Goal: Information Seeking & Learning: Get advice/opinions

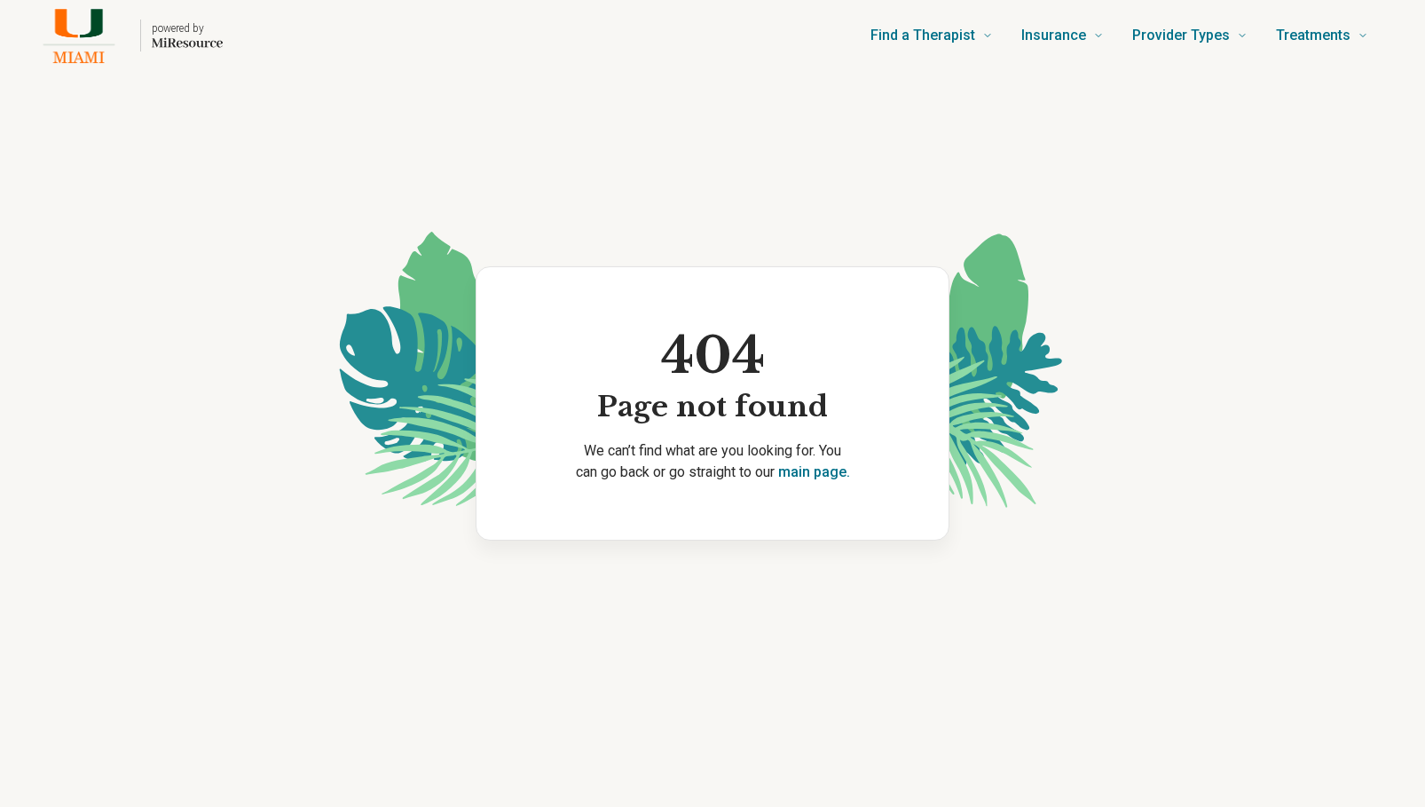
click at [82, 14] on img "Home page" at bounding box center [78, 35] width 101 height 57
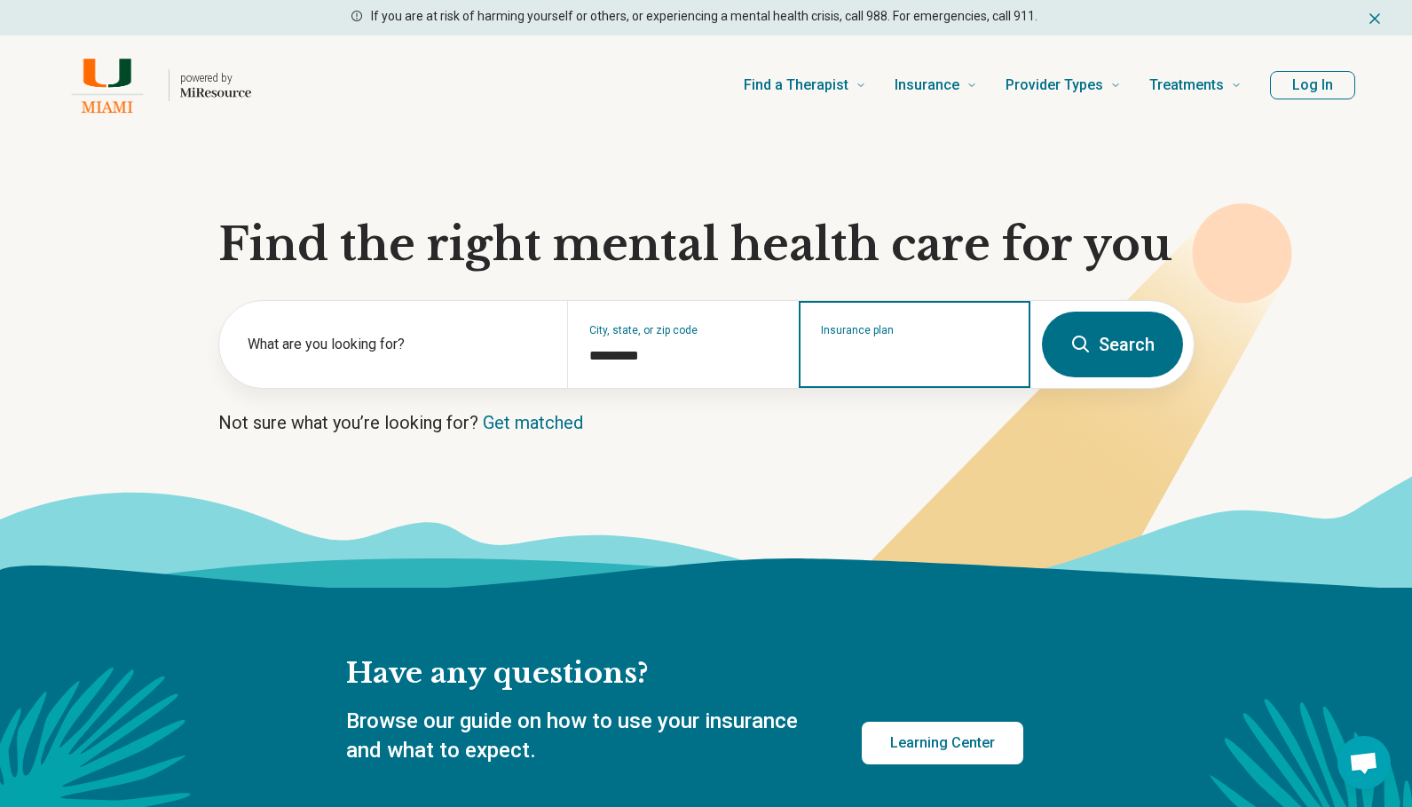
click at [931, 361] on input "Insurance plan" at bounding box center [915, 355] width 188 height 21
type input "****"
click at [842, 421] on div "Ambetter" at bounding box center [854, 421] width 107 height 36
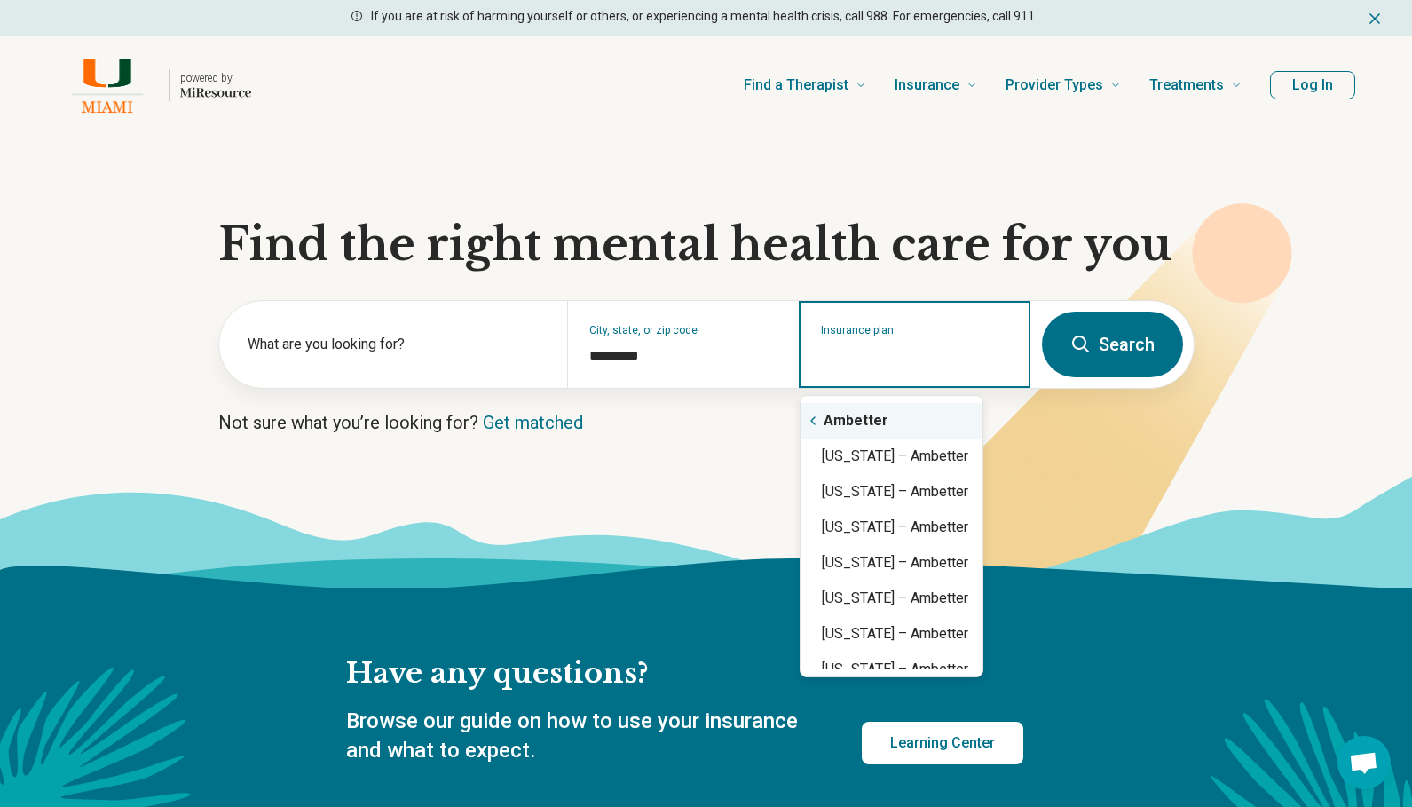
click at [815, 415] on icon "Suggestions" at bounding box center [813, 421] width 14 height 14
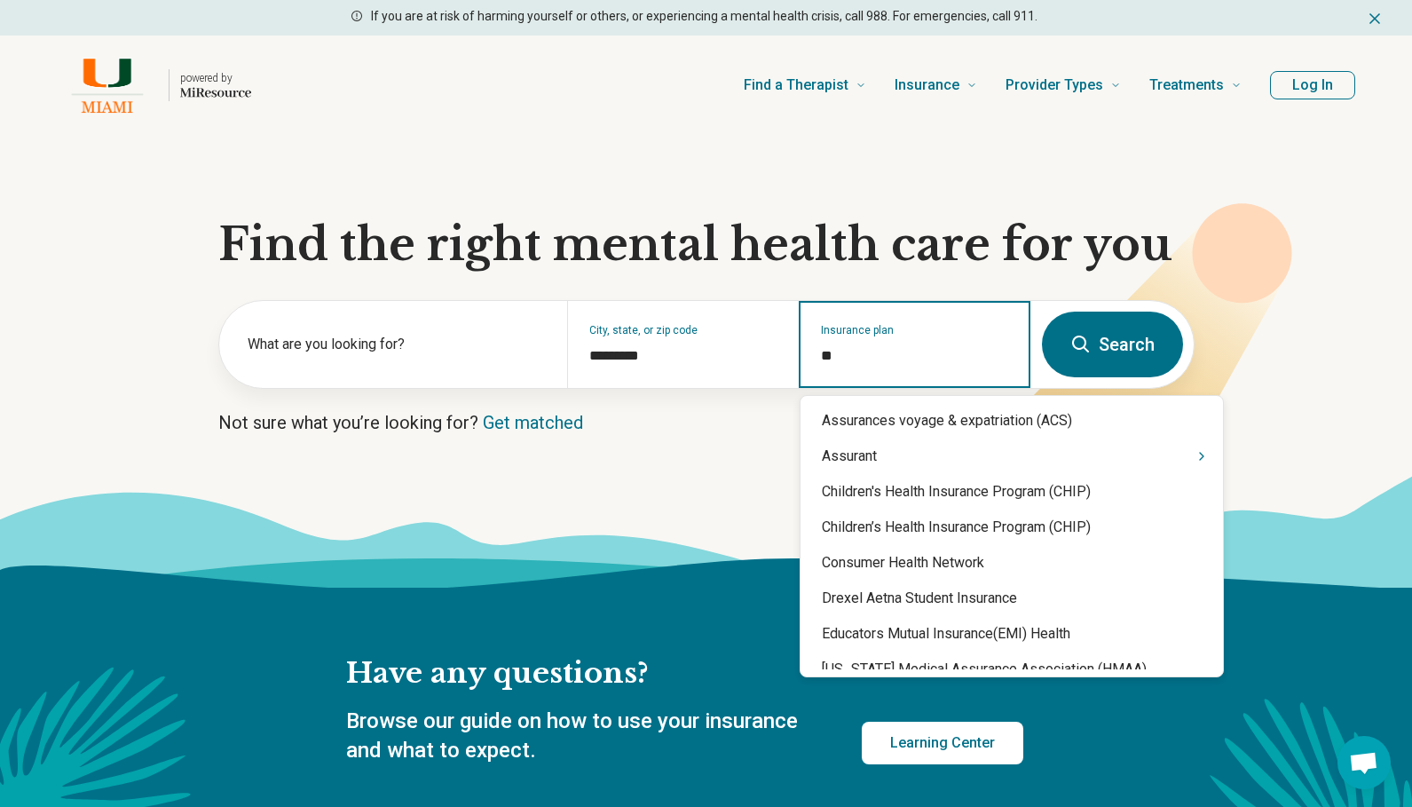
type input "*"
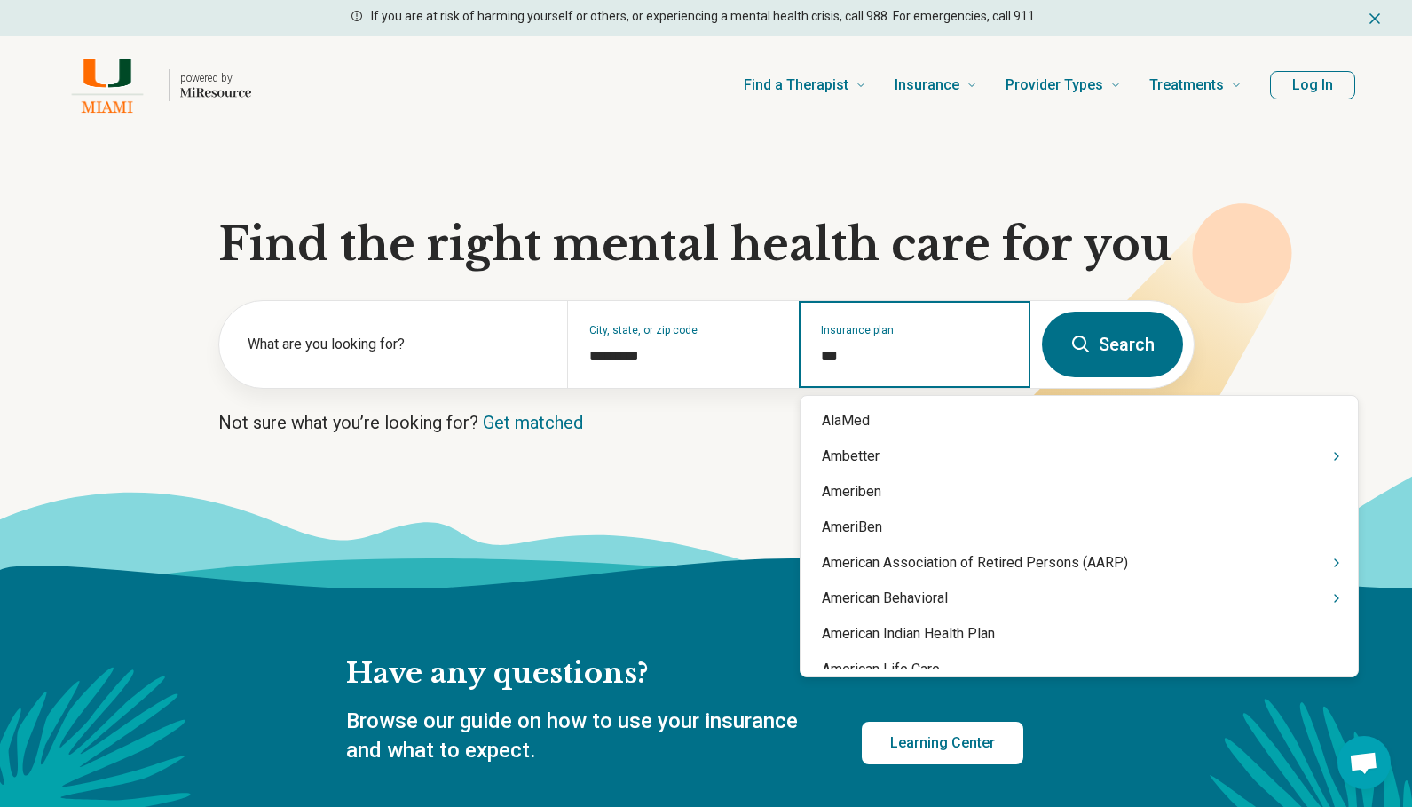
type input "****"
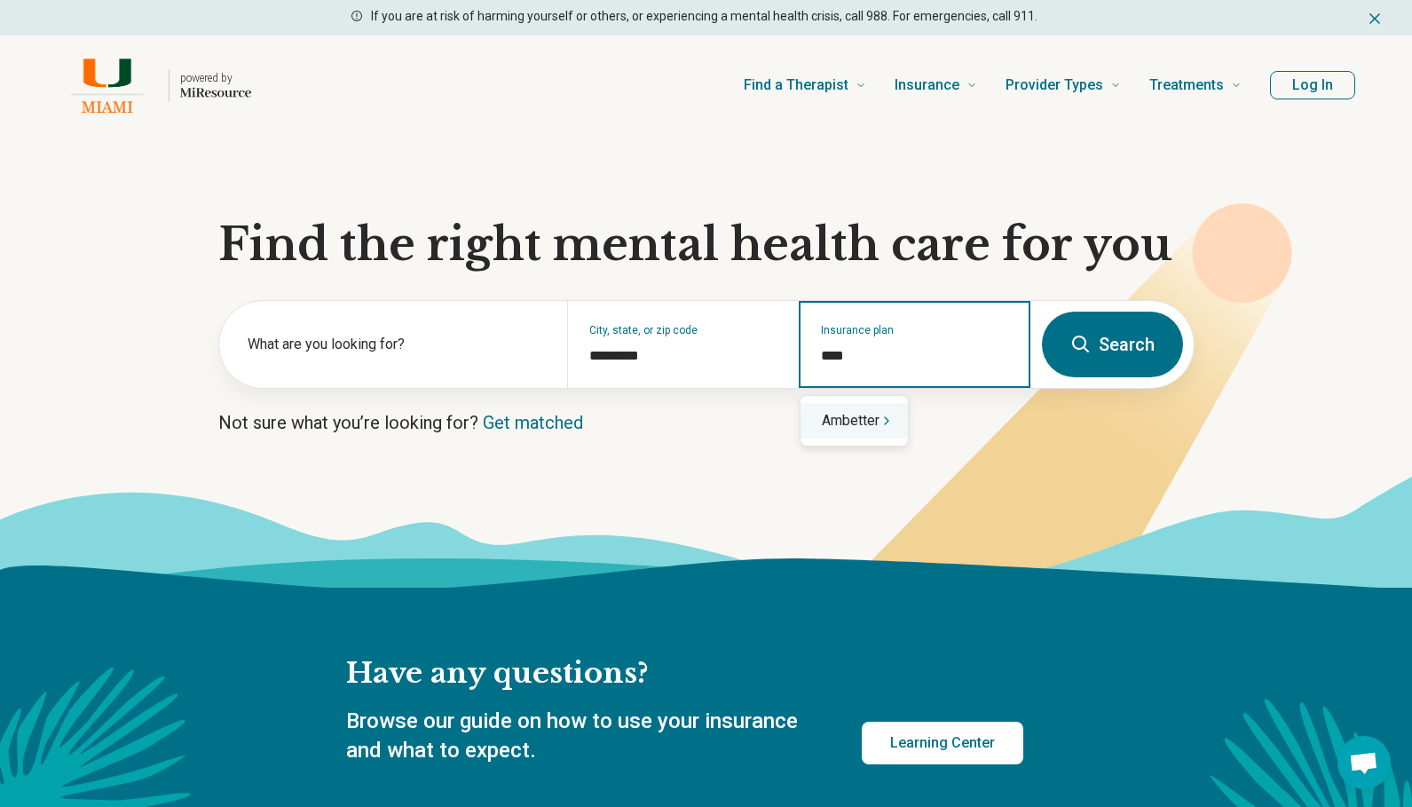
click at [841, 415] on div "Ambetter" at bounding box center [854, 421] width 107 height 36
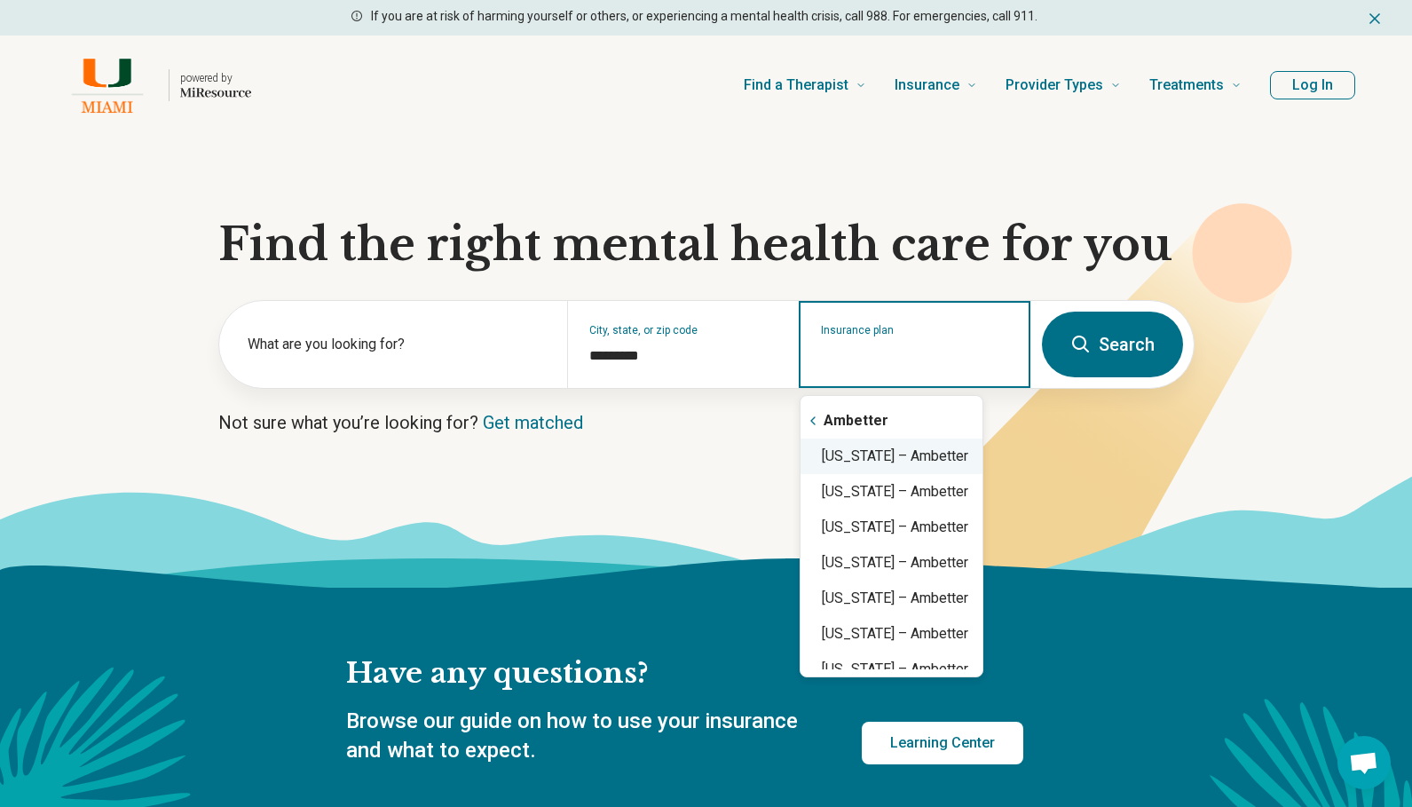
click at [893, 452] on div "Florida – Ambetter" at bounding box center [892, 456] width 182 height 36
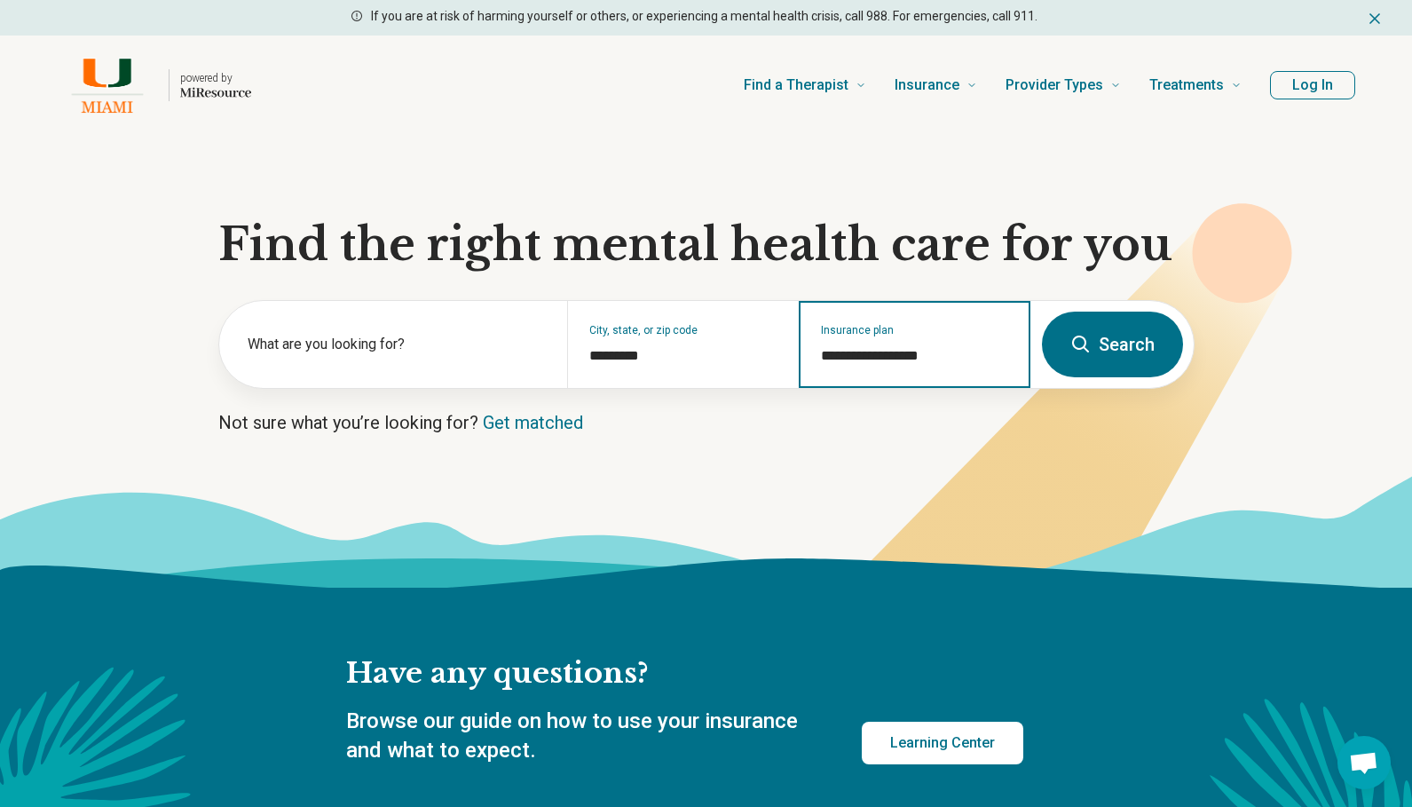
type input "**********"
click at [1099, 343] on button "Search" at bounding box center [1112, 345] width 141 height 66
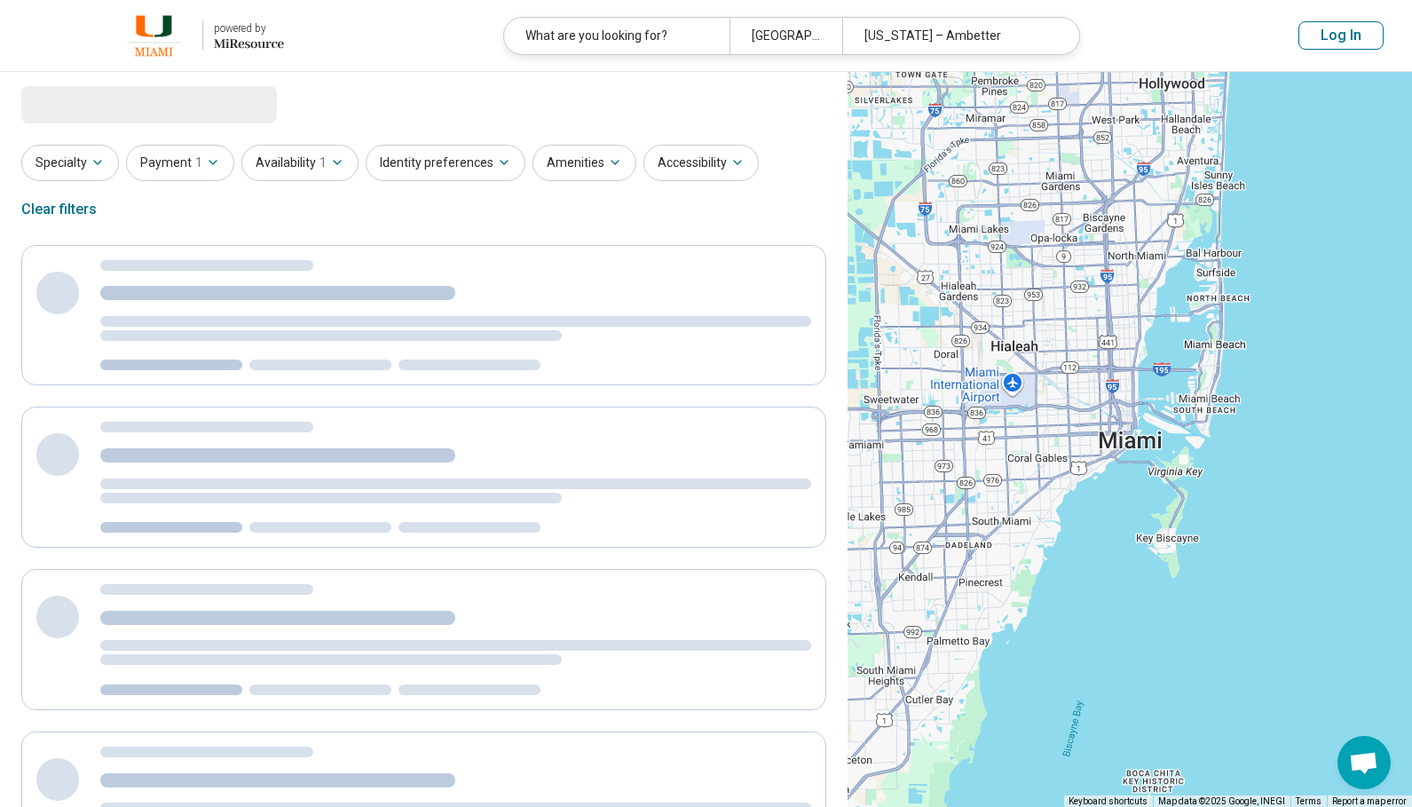
select select "***"
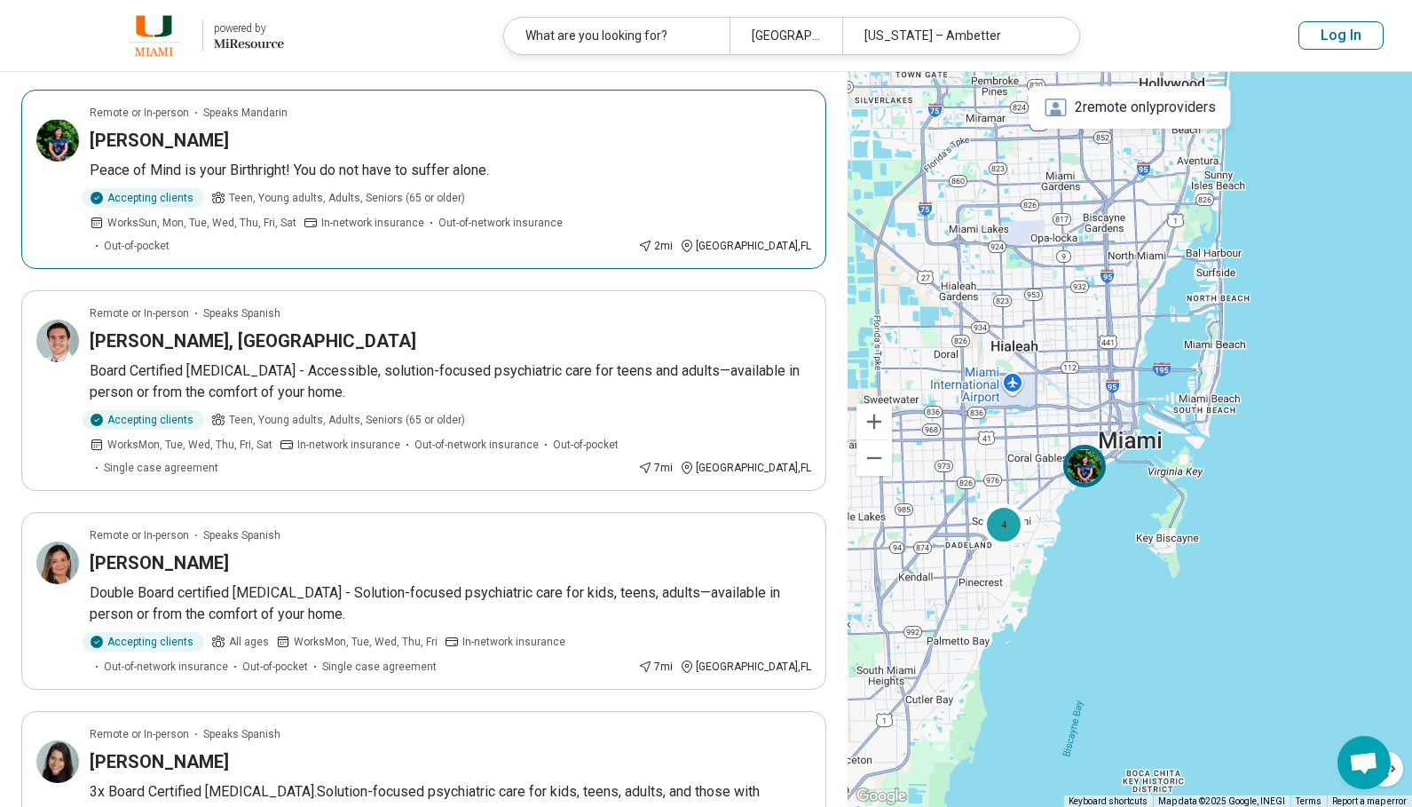
scroll to position [178, 0]
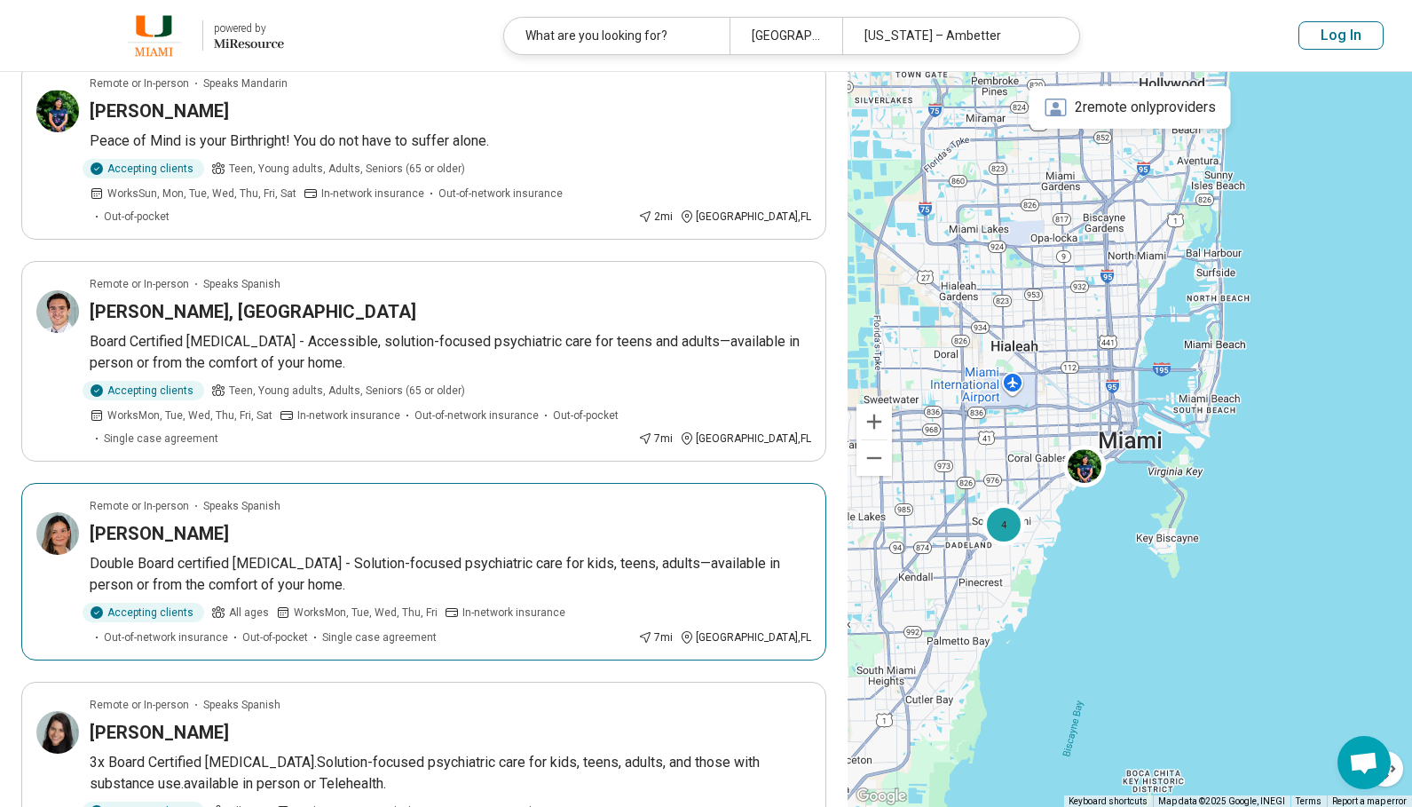
click at [597, 603] on div "Accepting clients All ages Works Mon, Tue, Wed, Thu, Fri In-network insurance O…" at bounding box center [360, 624] width 541 height 43
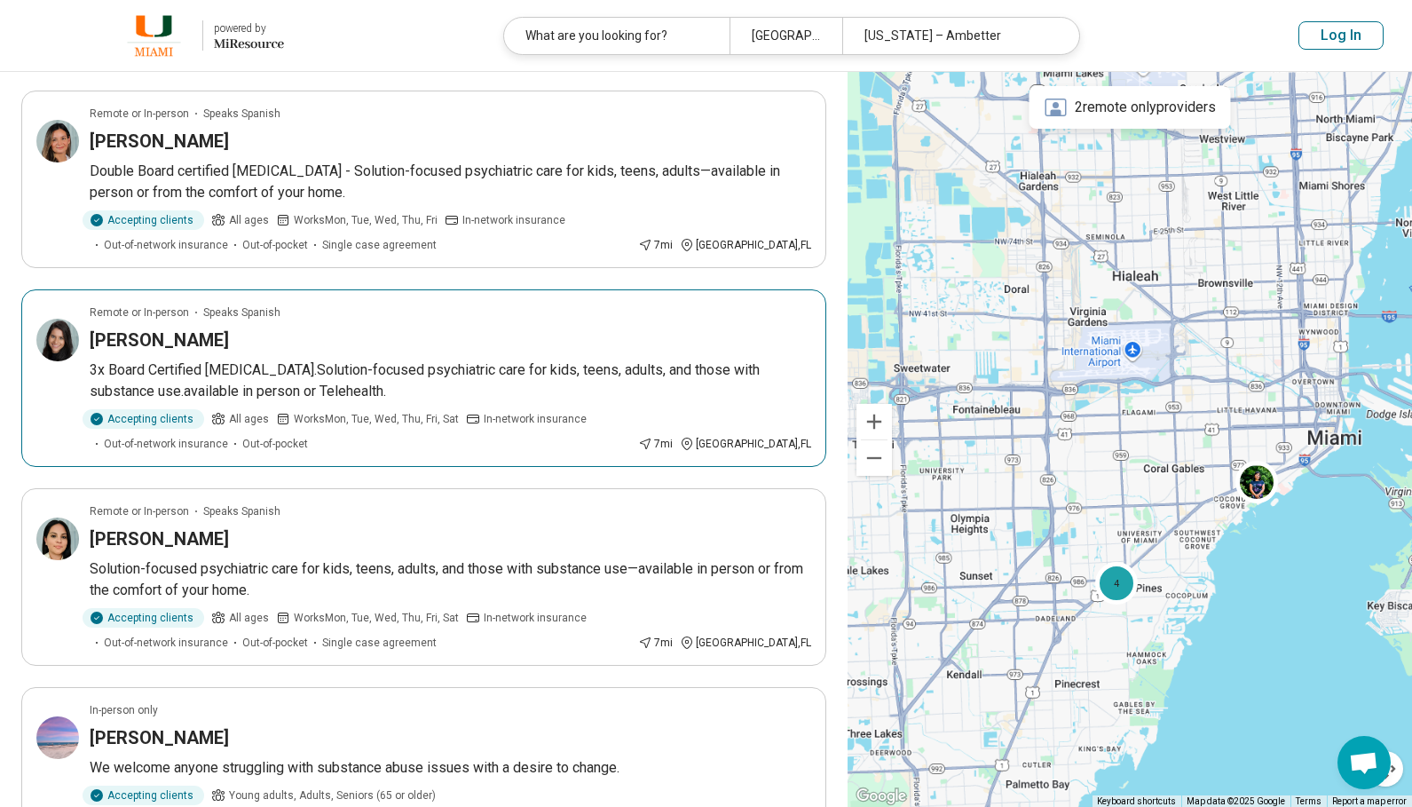
scroll to position [268, 0]
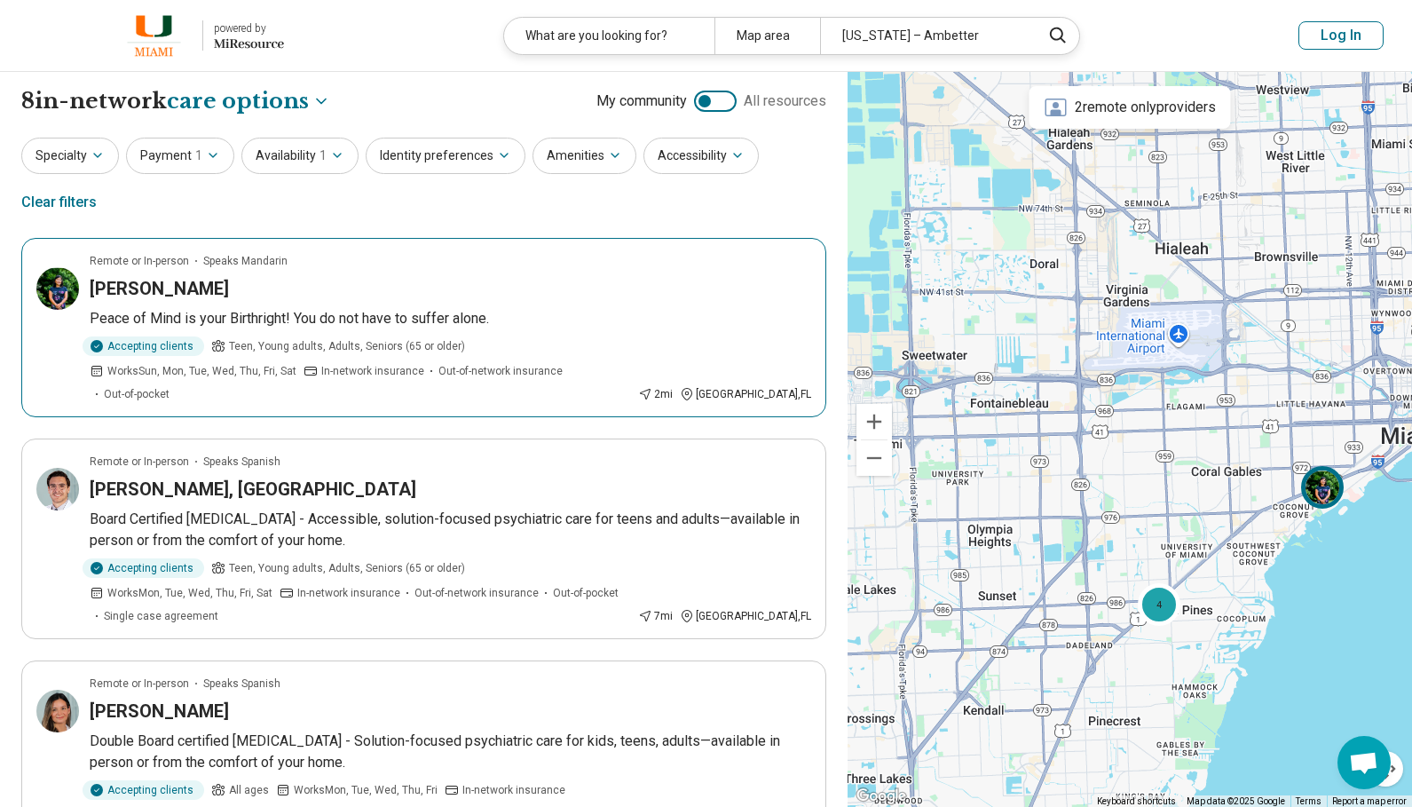
click at [492, 280] on div "Yi Duan Low" at bounding box center [451, 288] width 722 height 25
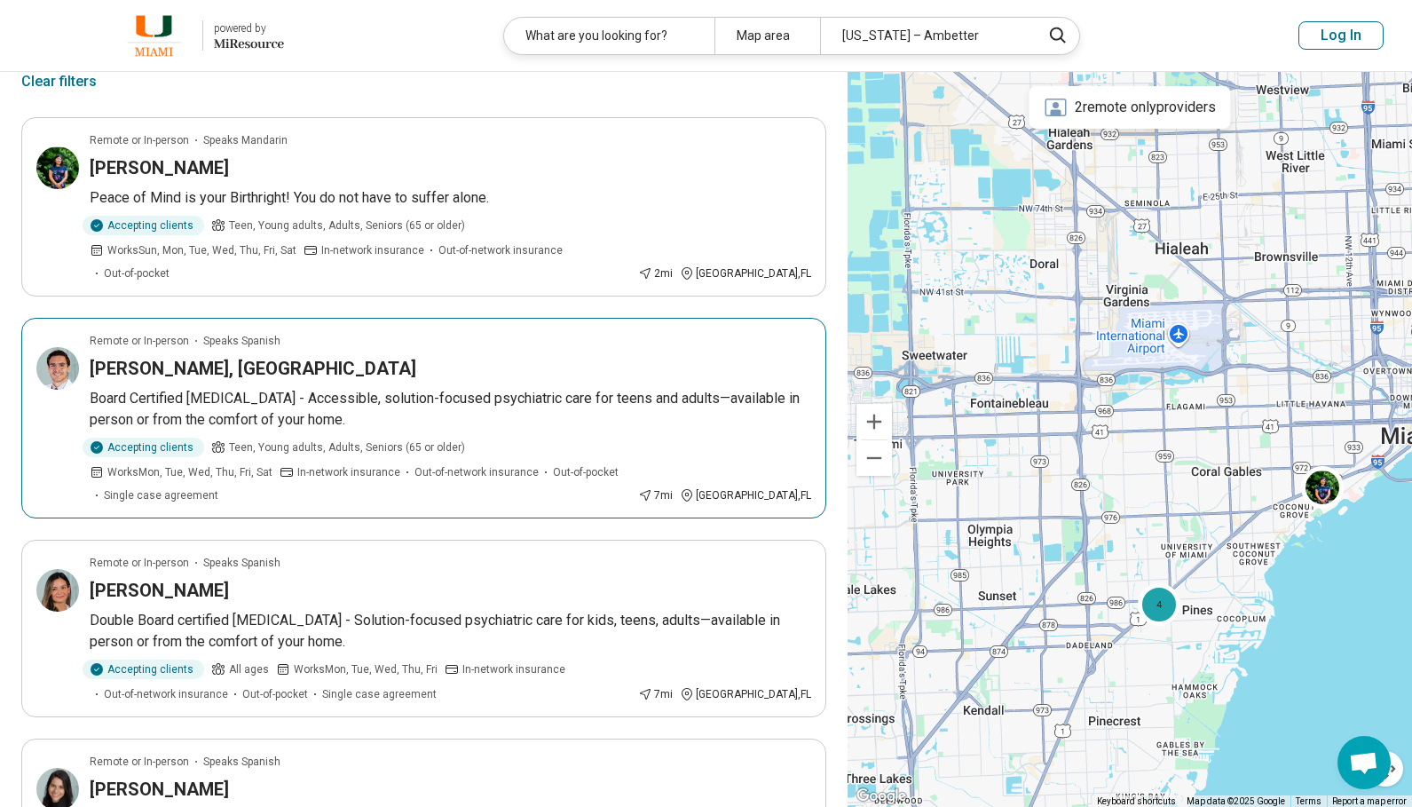
scroll to position [178, 0]
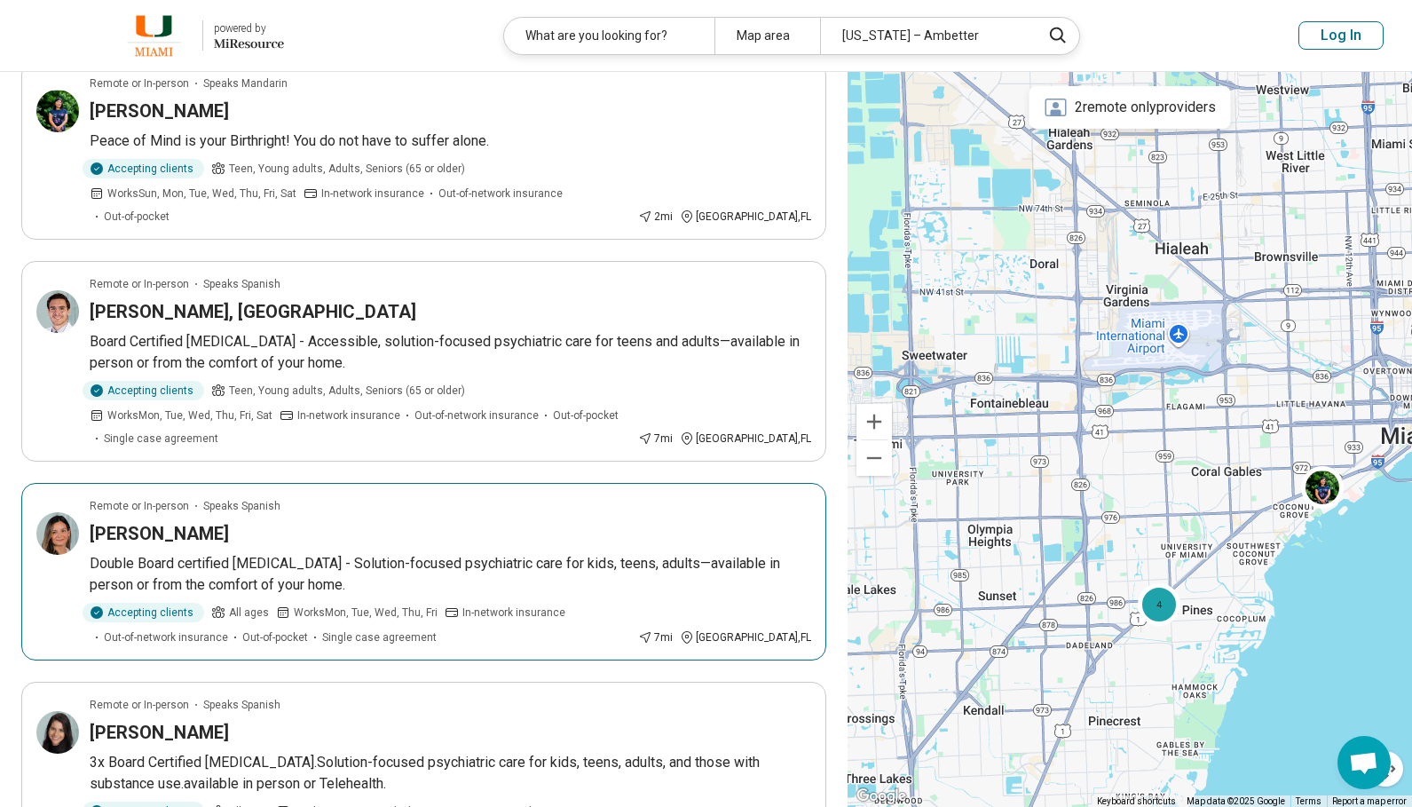
click at [446, 521] on div "Yusleiby Sanzo Ramirez" at bounding box center [451, 533] width 722 height 25
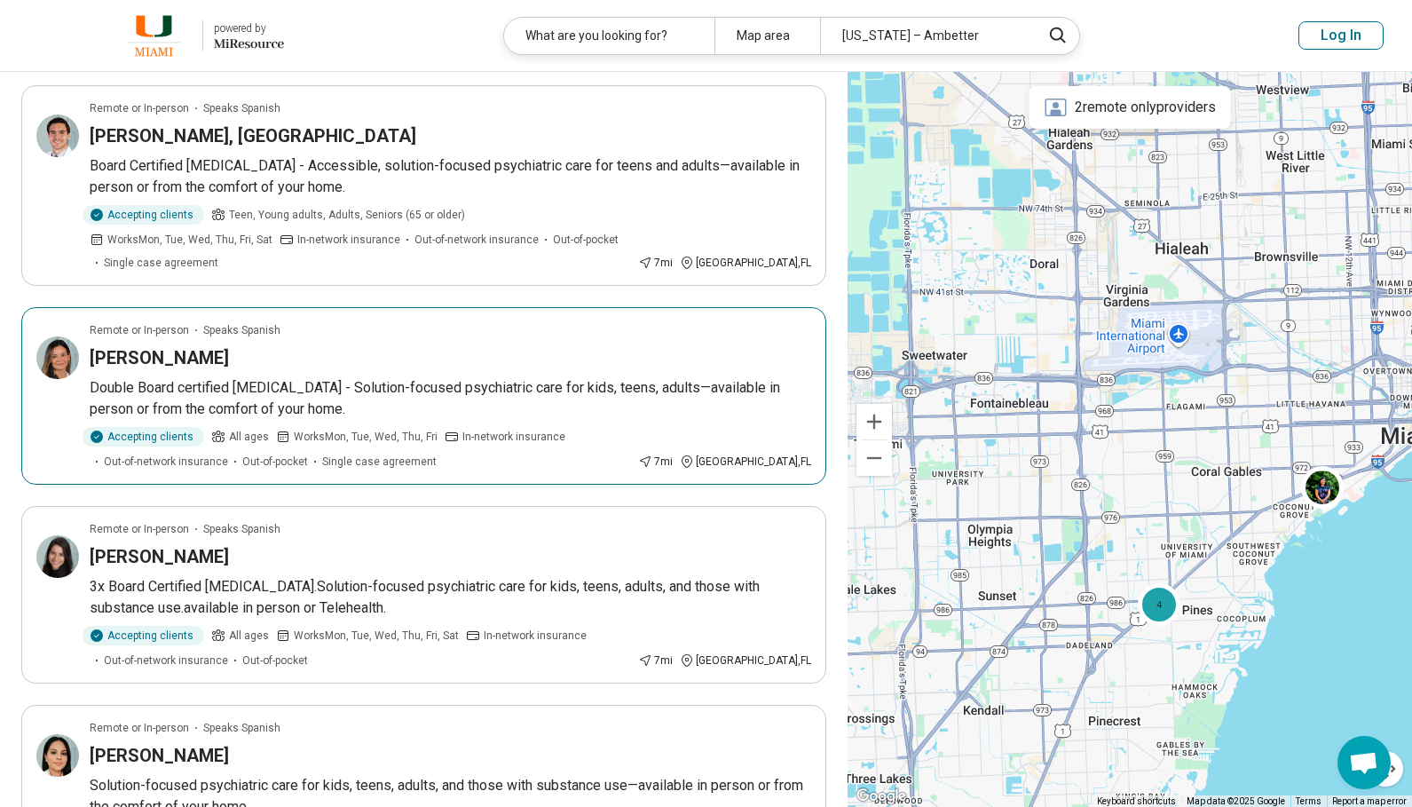
scroll to position [355, 0]
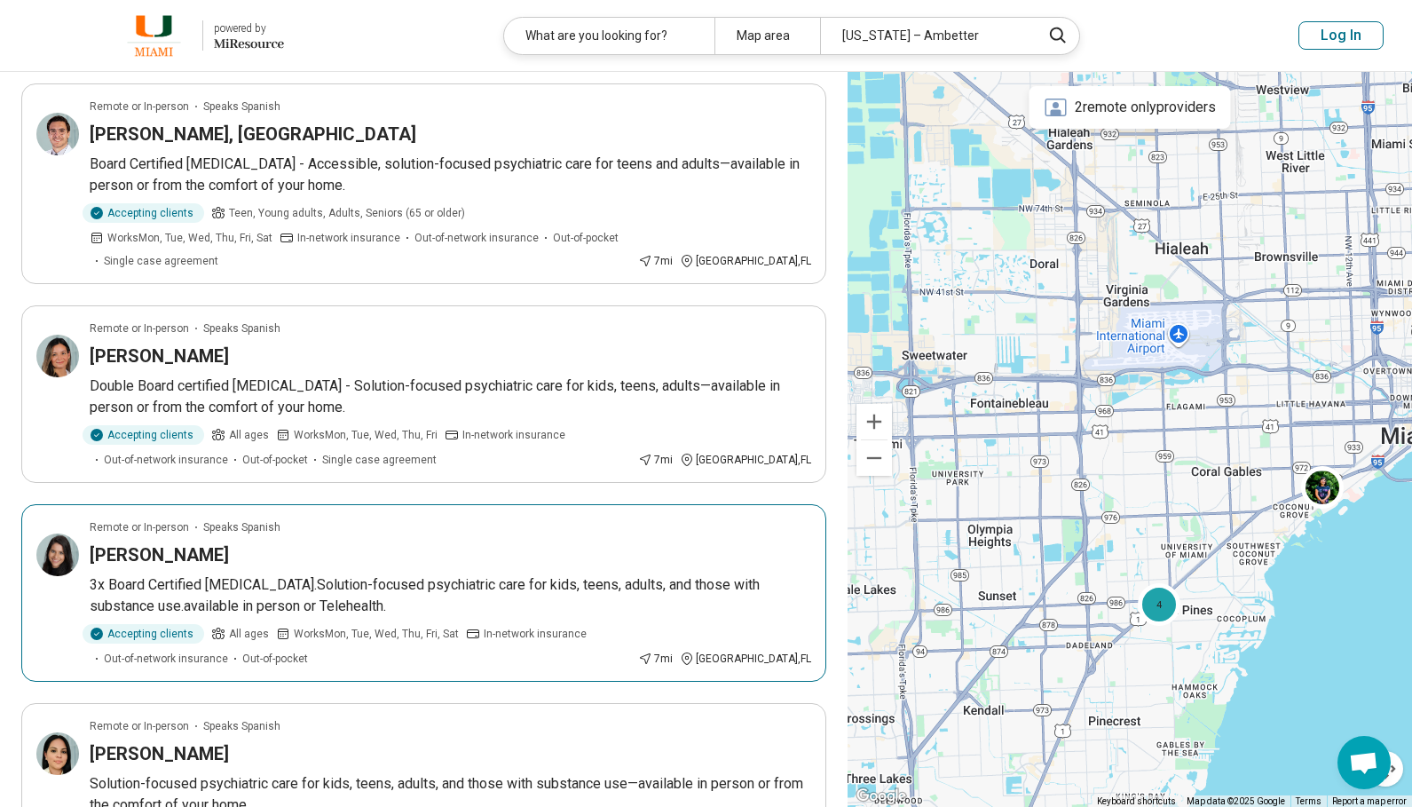
click at [502, 504] on article "Remote or In-person Speaks Spanish Mailyn Santana 3x Board Certified Psychiatri…" at bounding box center [423, 593] width 805 height 178
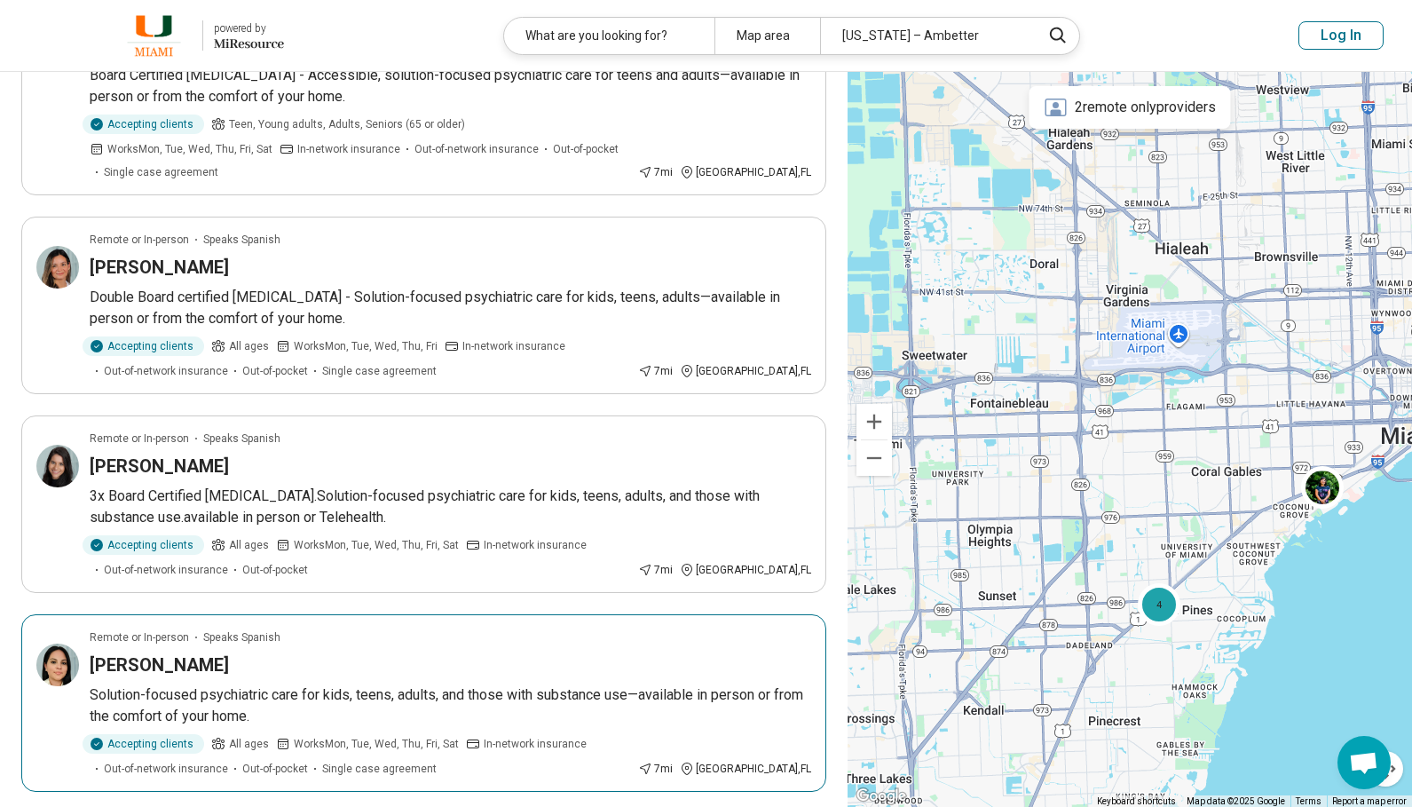
click at [422, 629] on div "Remote or In-person Speaks Spanish" at bounding box center [451, 637] width 722 height 16
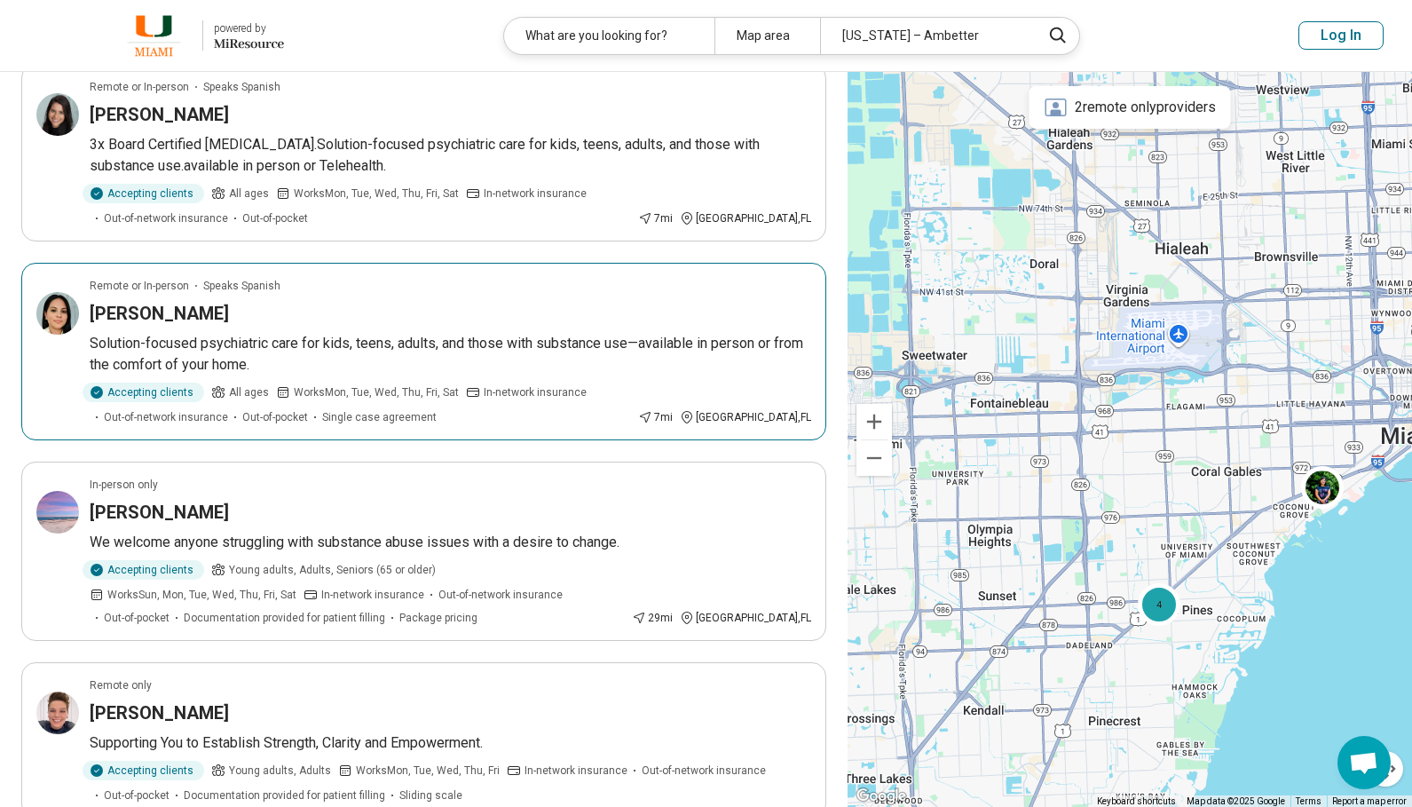
scroll to position [799, 0]
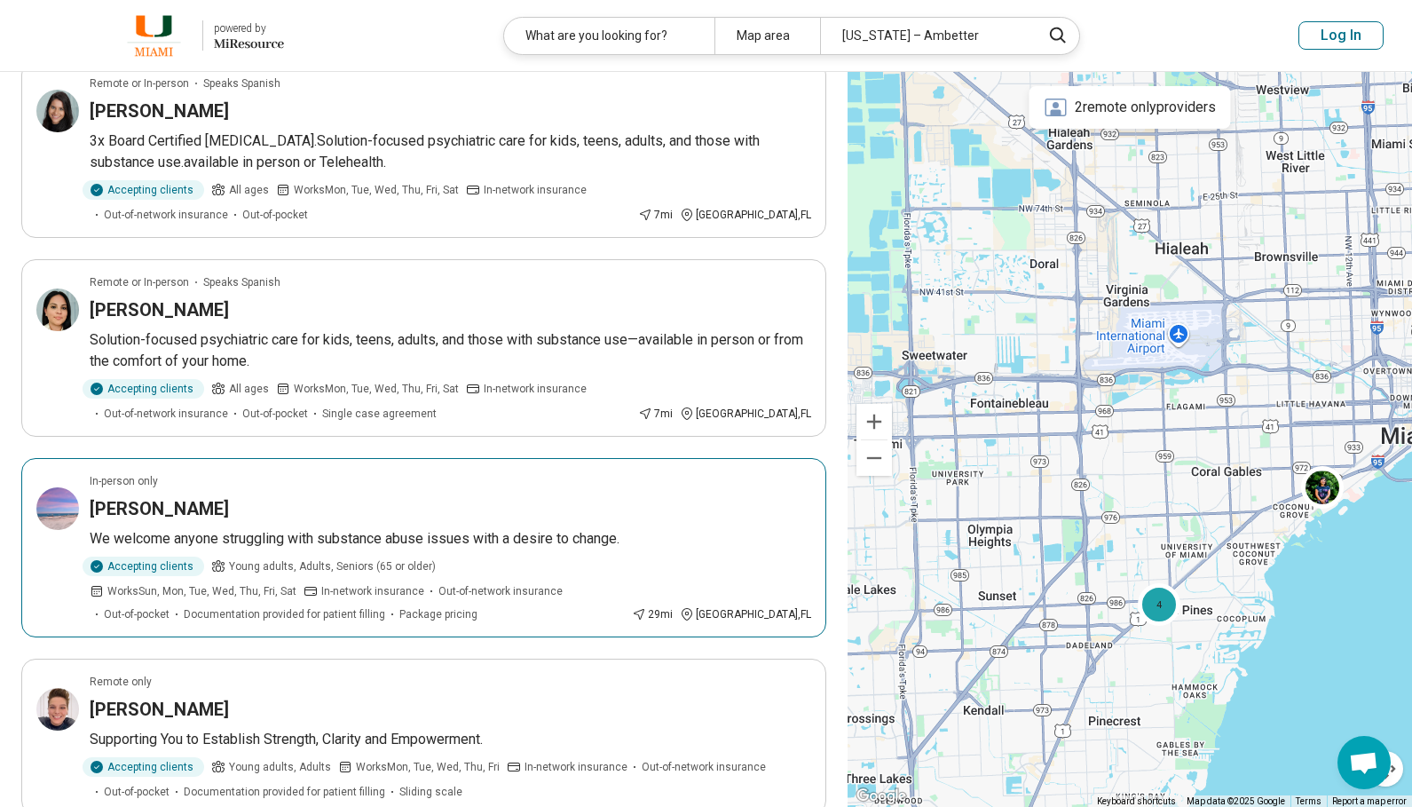
click at [320, 496] on div "[PERSON_NAME]" at bounding box center [451, 508] width 722 height 25
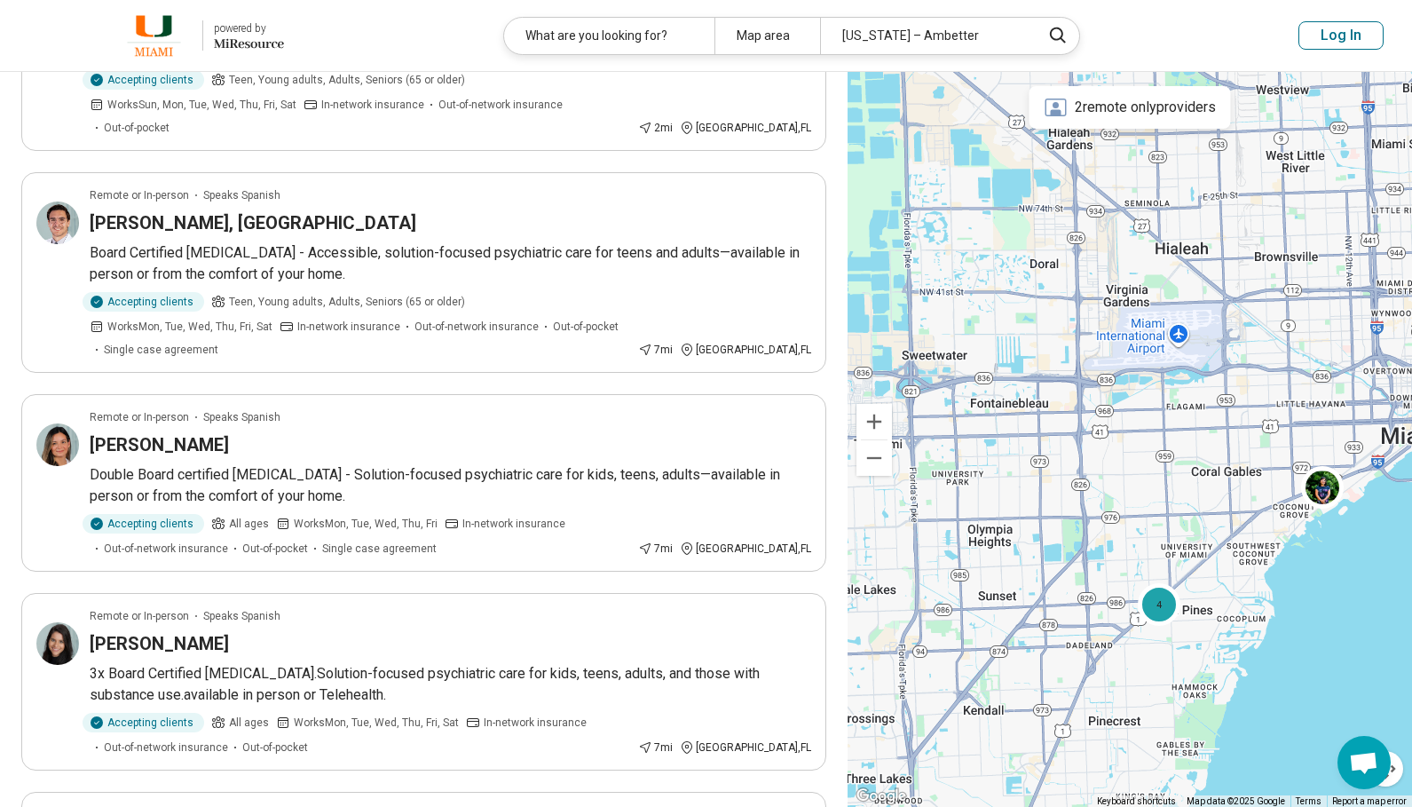
scroll to position [0, 0]
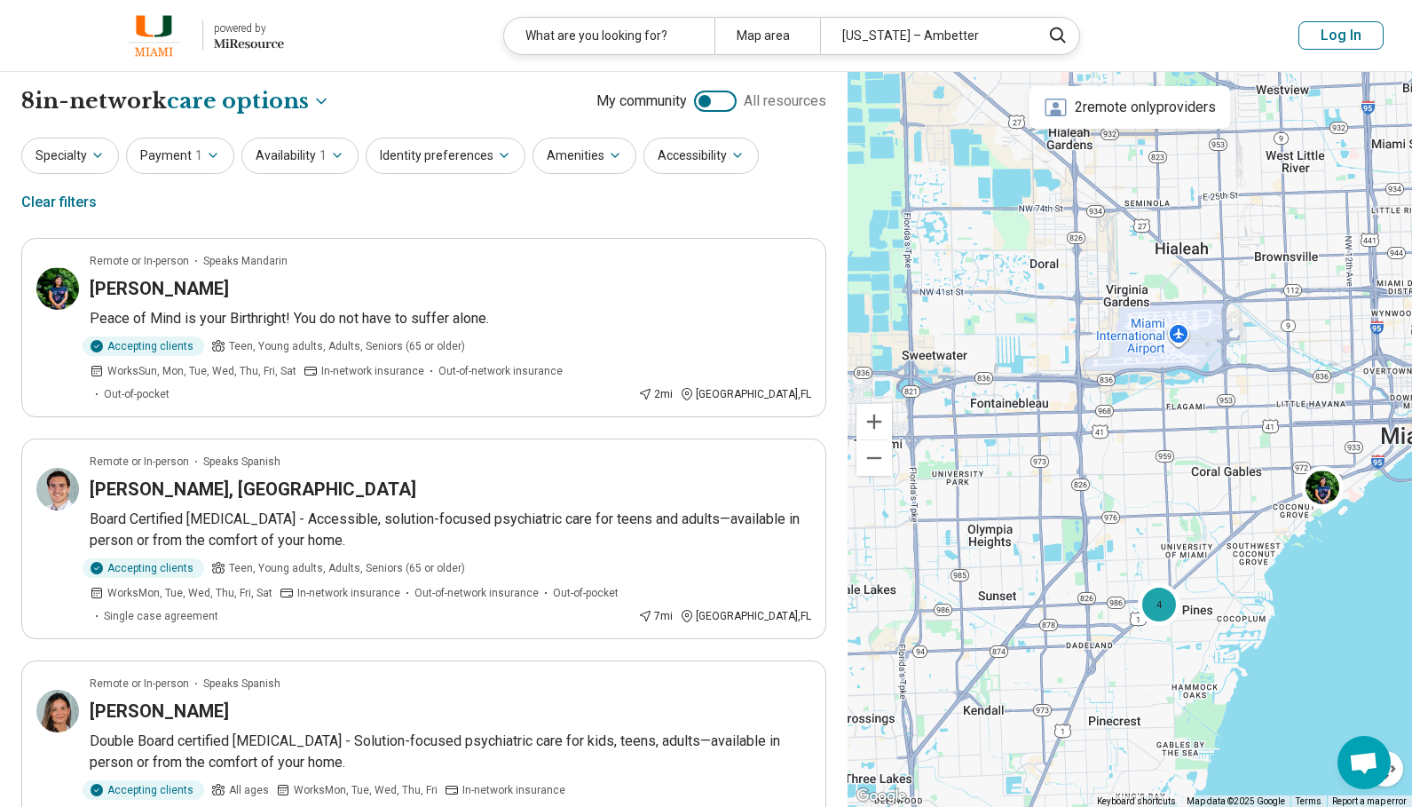
click at [576, 207] on div "Specialty Payment 1 Availability 1 Identity preferences Amenities Accessibility…" at bounding box center [423, 181] width 805 height 86
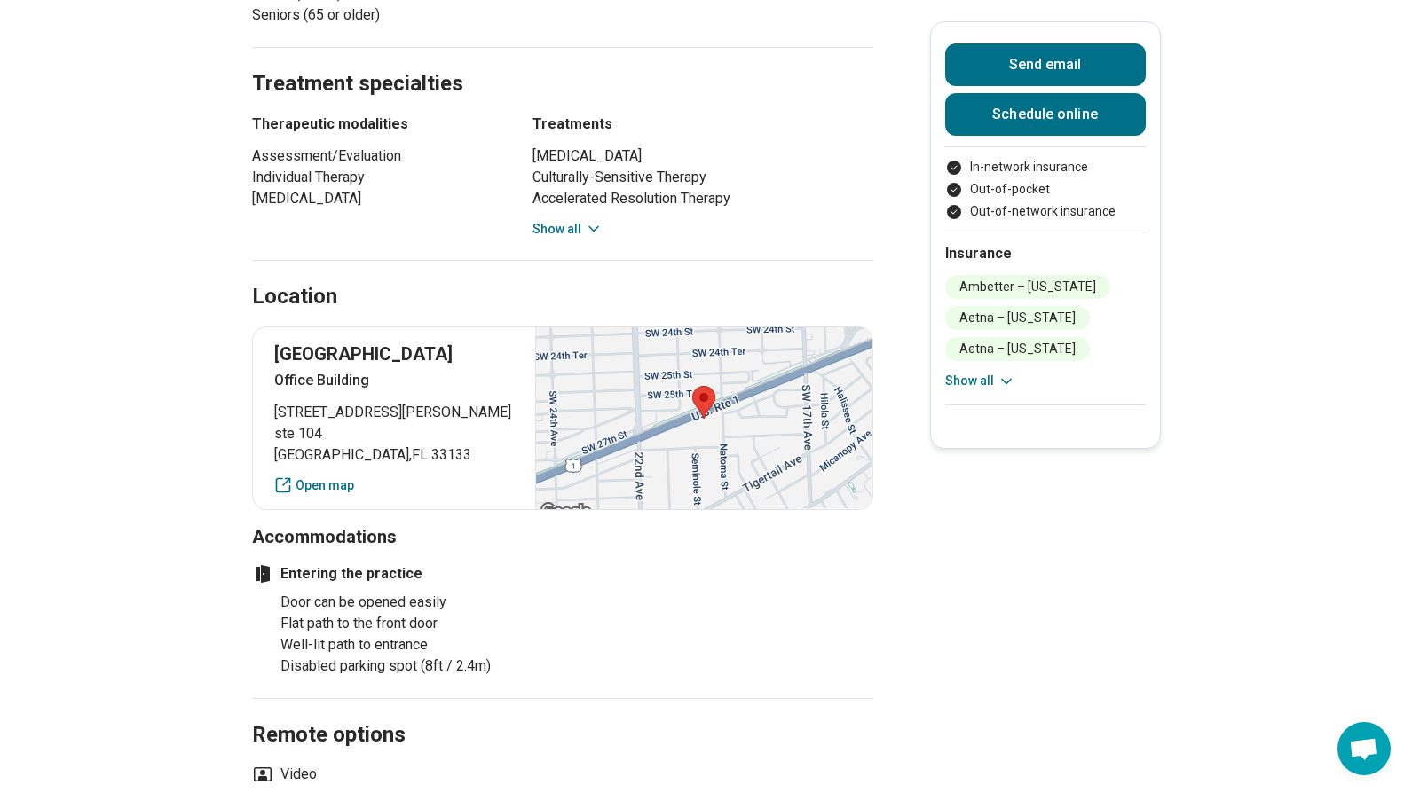
scroll to position [1065, 0]
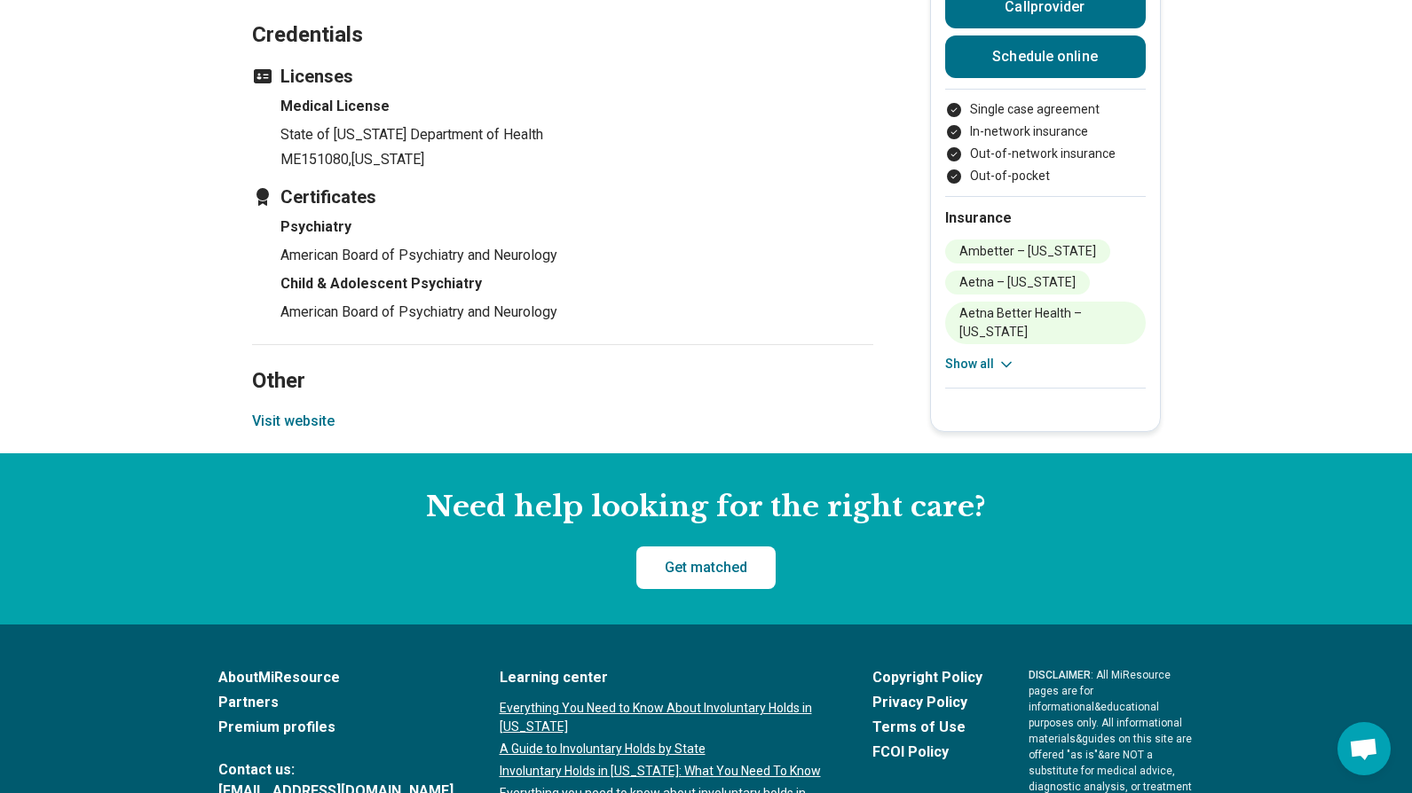
scroll to position [2469, 0]
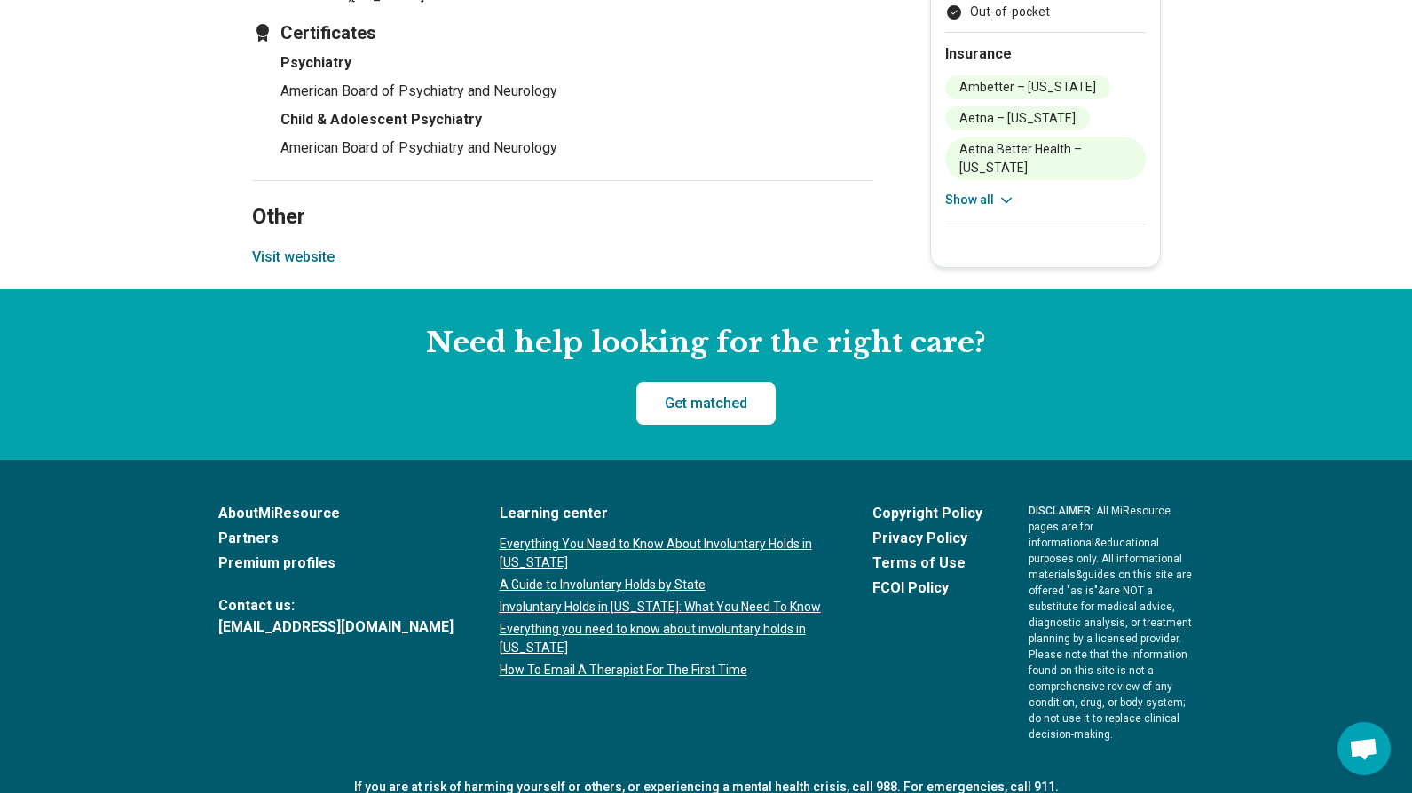
click at [278, 247] on button "Visit website" at bounding box center [293, 257] width 83 height 21
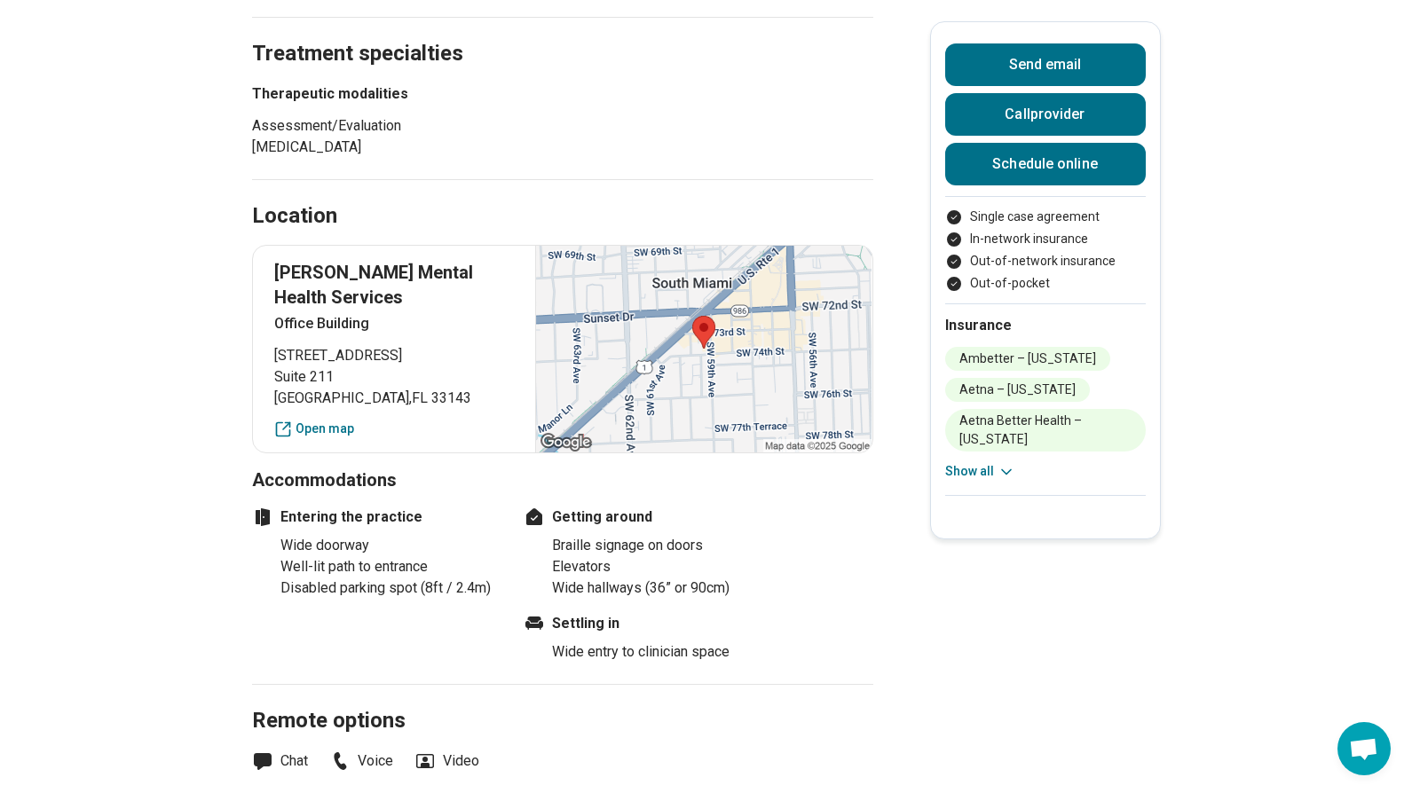
scroll to position [1065, 0]
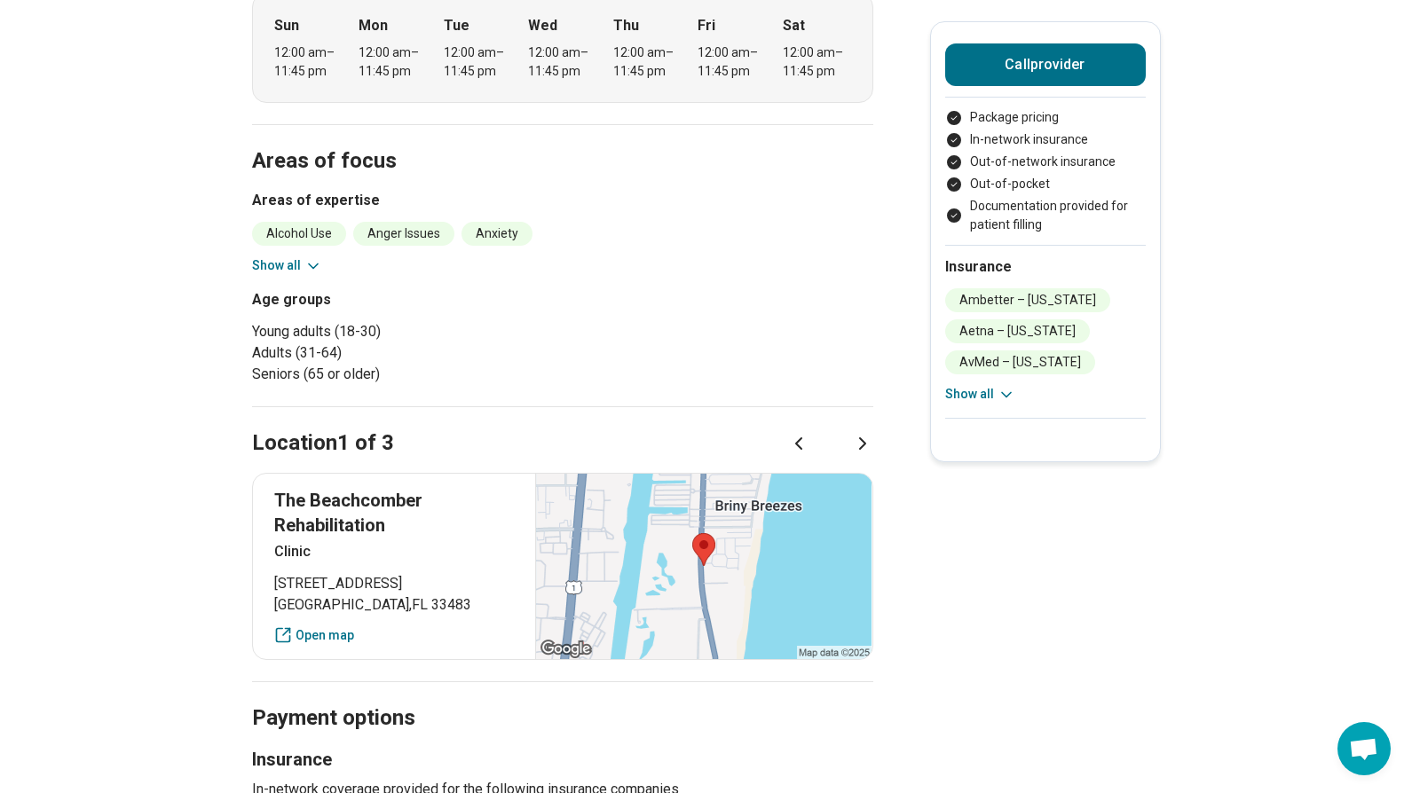
scroll to position [533, 0]
